Goal: Task Accomplishment & Management: Use online tool/utility

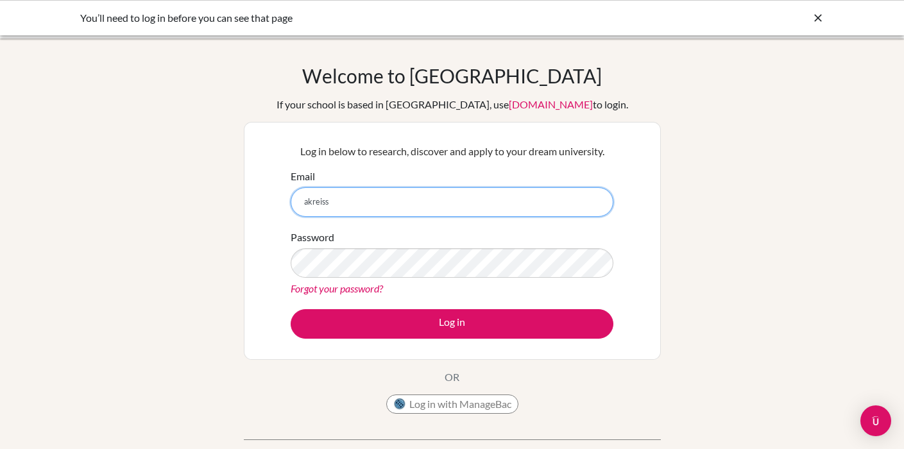
type input "akreiss@highlandsinternational.org"
click at [291, 309] on button "Log in" at bounding box center [452, 324] width 323 height 30
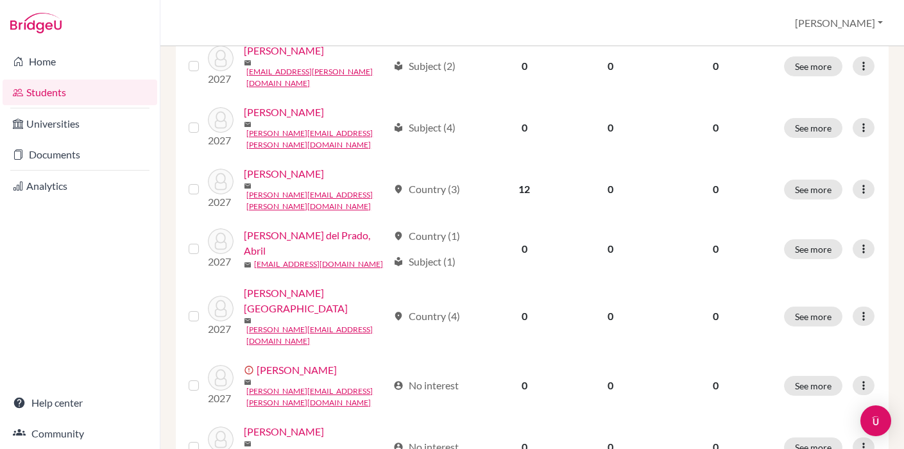
scroll to position [508, 0]
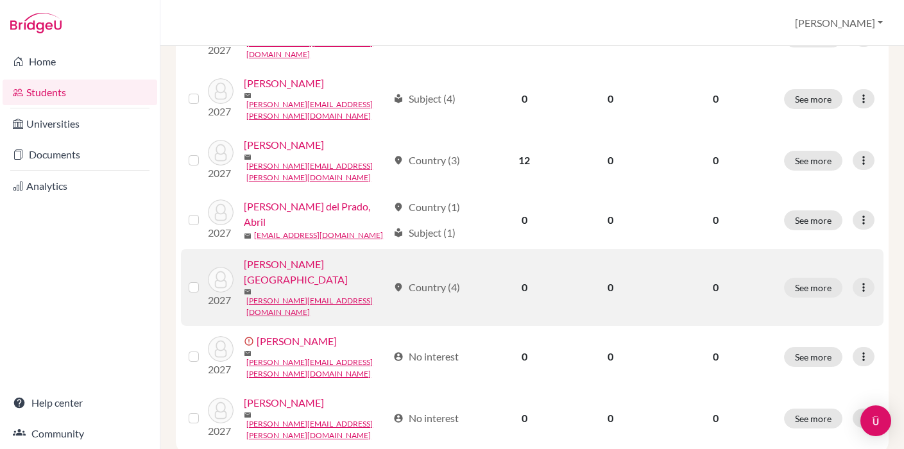
click at [283, 268] on link "[PERSON_NAME][GEOGRAPHIC_DATA]" at bounding box center [316, 272] width 144 height 31
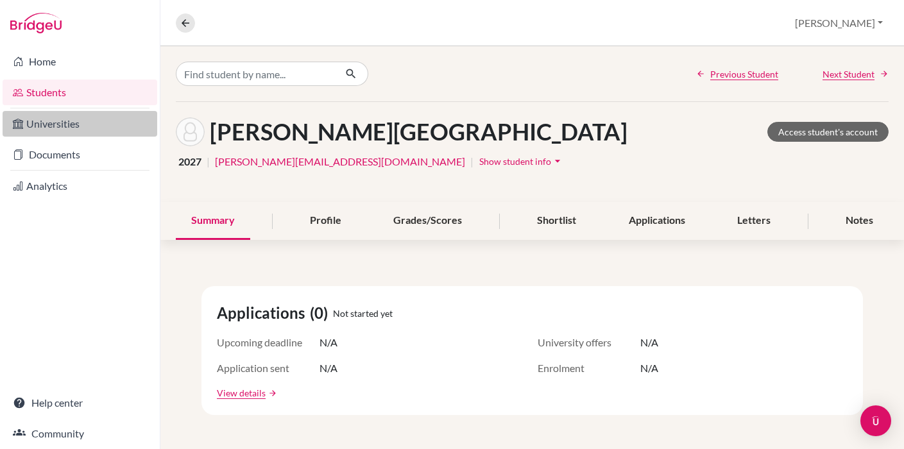
click at [110, 126] on link "Universities" at bounding box center [80, 124] width 155 height 26
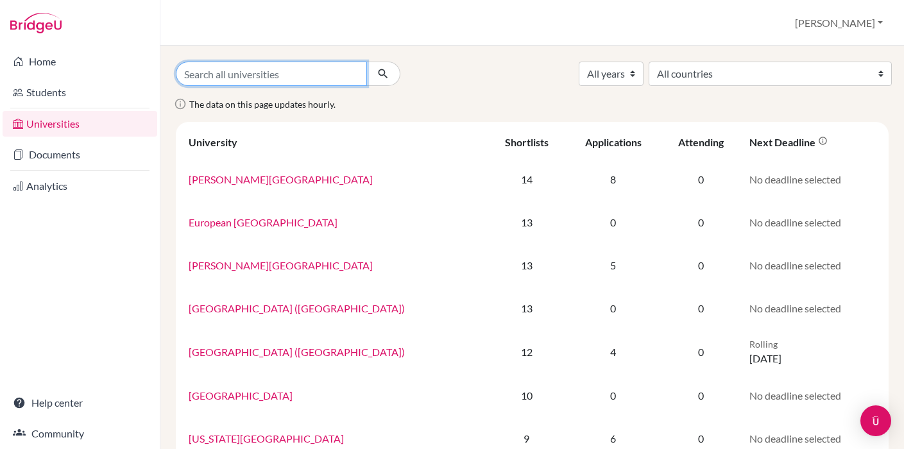
click at [252, 71] on input "Search all universities" at bounding box center [271, 74] width 191 height 24
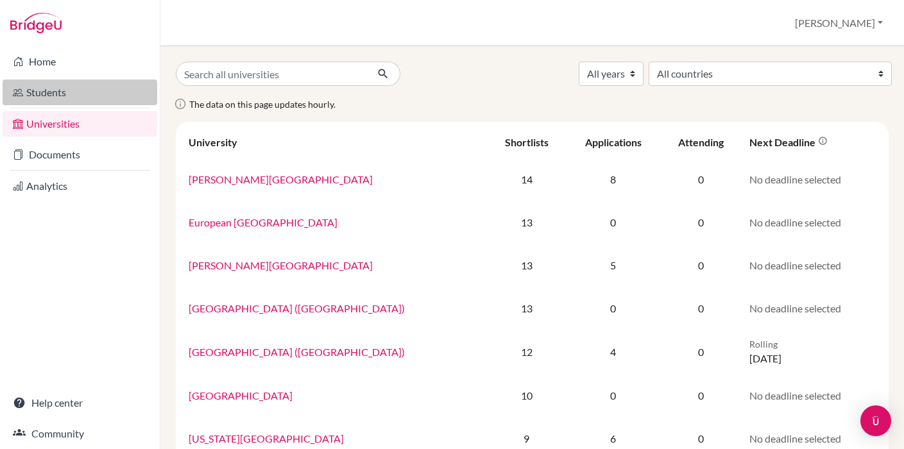
click at [65, 95] on link "Students" at bounding box center [80, 93] width 155 height 26
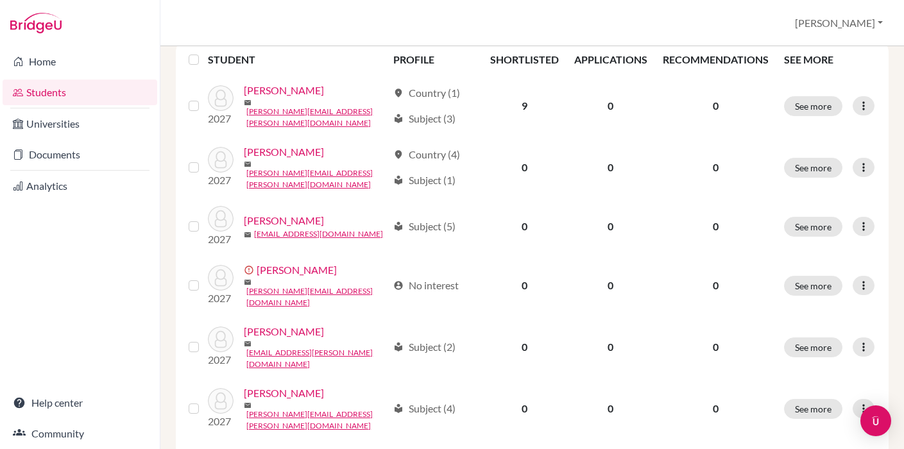
scroll to position [508, 0]
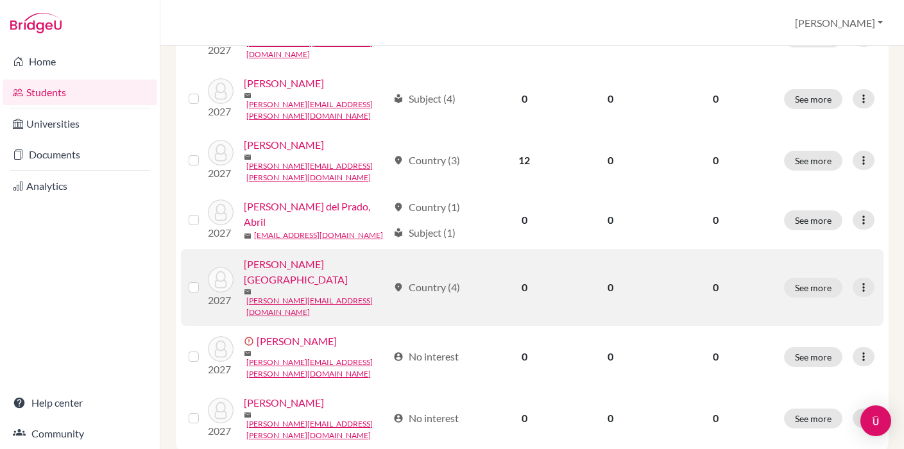
click at [295, 270] on link "[PERSON_NAME][GEOGRAPHIC_DATA]" at bounding box center [316, 272] width 144 height 31
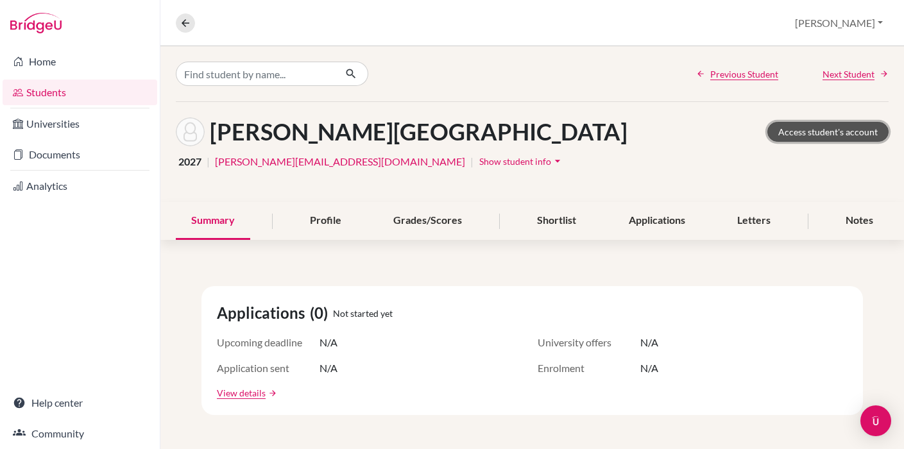
click at [835, 126] on link "Access student's account" at bounding box center [828, 132] width 121 height 20
click at [185, 26] on icon at bounding box center [186, 23] width 12 height 12
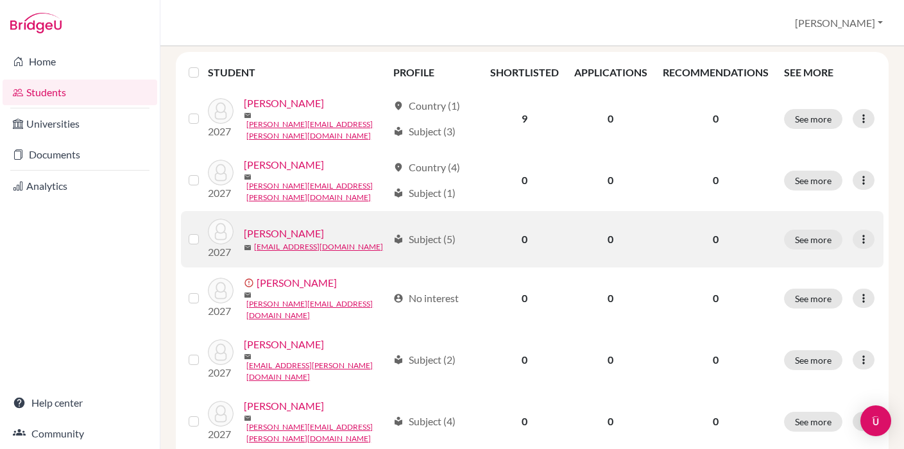
scroll to position [186, 0]
click at [273, 225] on link "[PERSON_NAME]" at bounding box center [284, 232] width 80 height 15
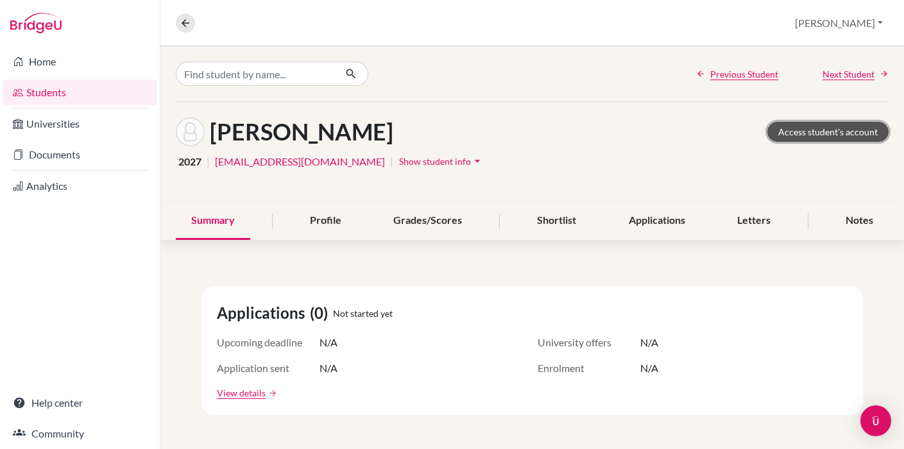
click at [868, 138] on link "Access student's account" at bounding box center [828, 132] width 121 height 20
click at [180, 24] on icon at bounding box center [186, 23] width 12 height 12
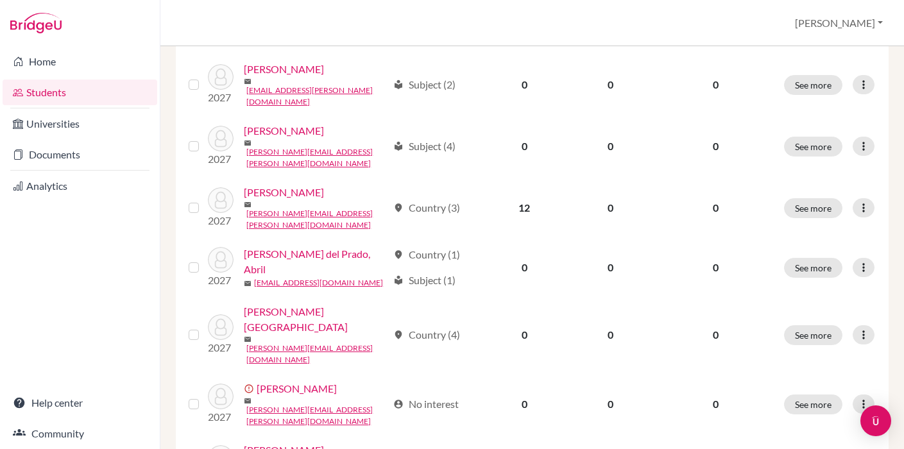
scroll to position [461, 0]
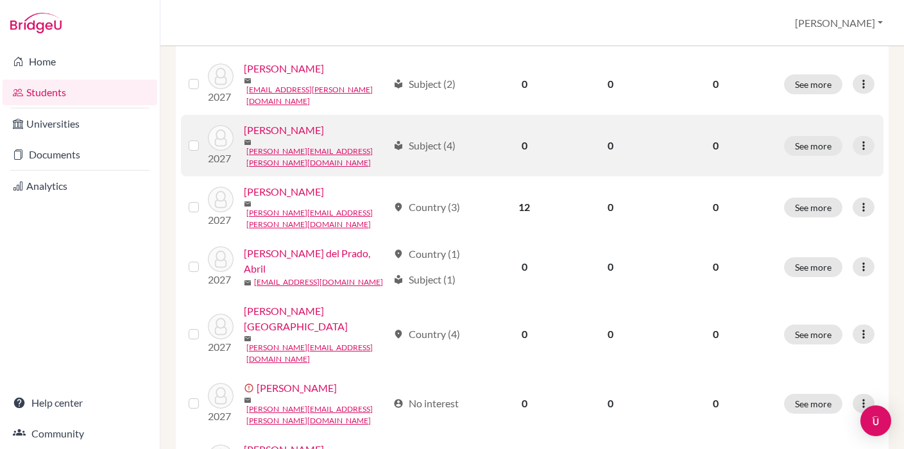
click at [288, 123] on link "[PERSON_NAME]" at bounding box center [284, 130] width 80 height 15
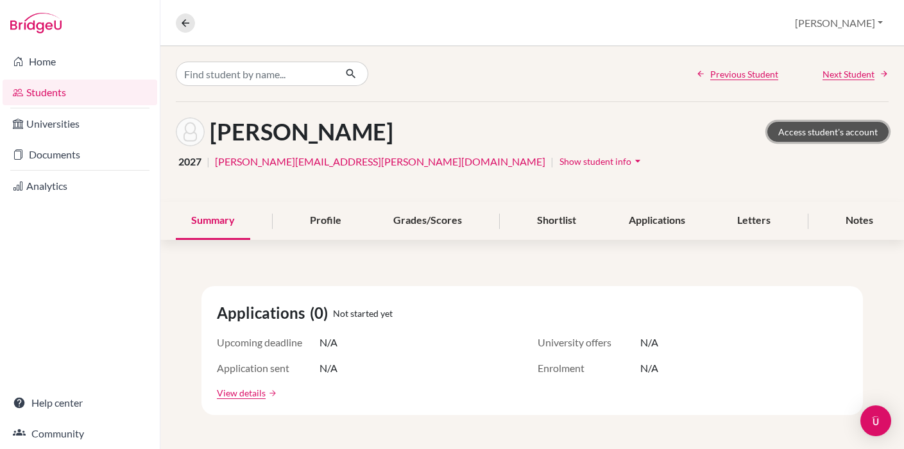
click at [805, 132] on link "Access student's account" at bounding box center [828, 132] width 121 height 20
click at [187, 31] on button at bounding box center [185, 22] width 19 height 19
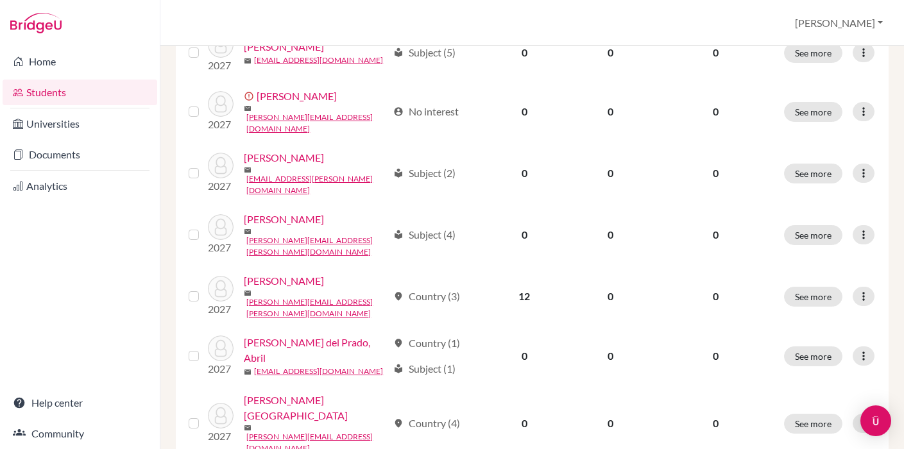
scroll to position [393, 0]
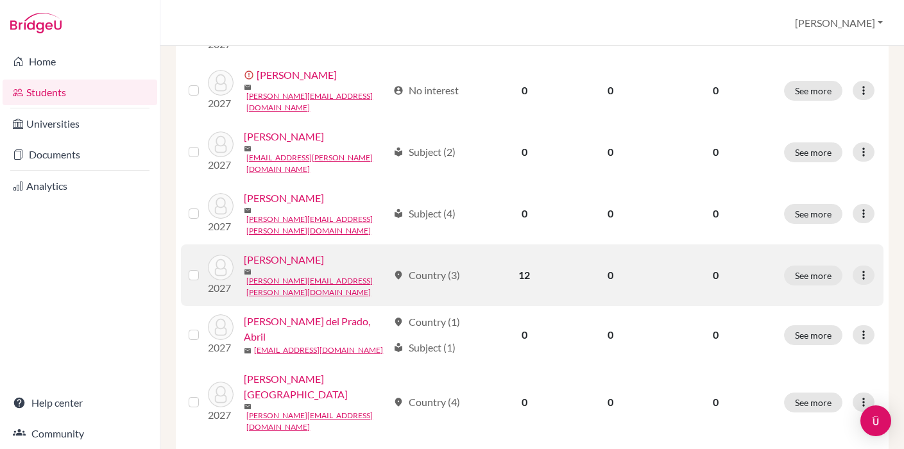
click at [304, 252] on link "[PERSON_NAME]" at bounding box center [284, 259] width 80 height 15
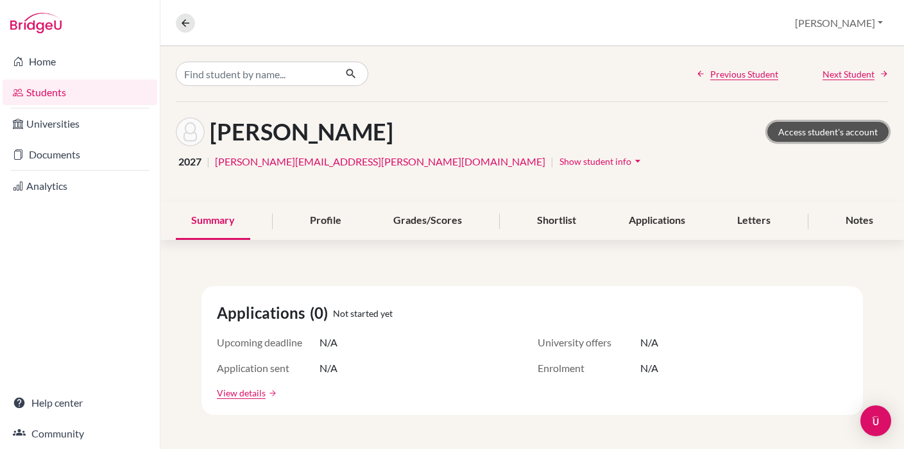
click at [825, 123] on link "Access student's account" at bounding box center [828, 132] width 121 height 20
